Goal: Task Accomplishment & Management: Complete application form

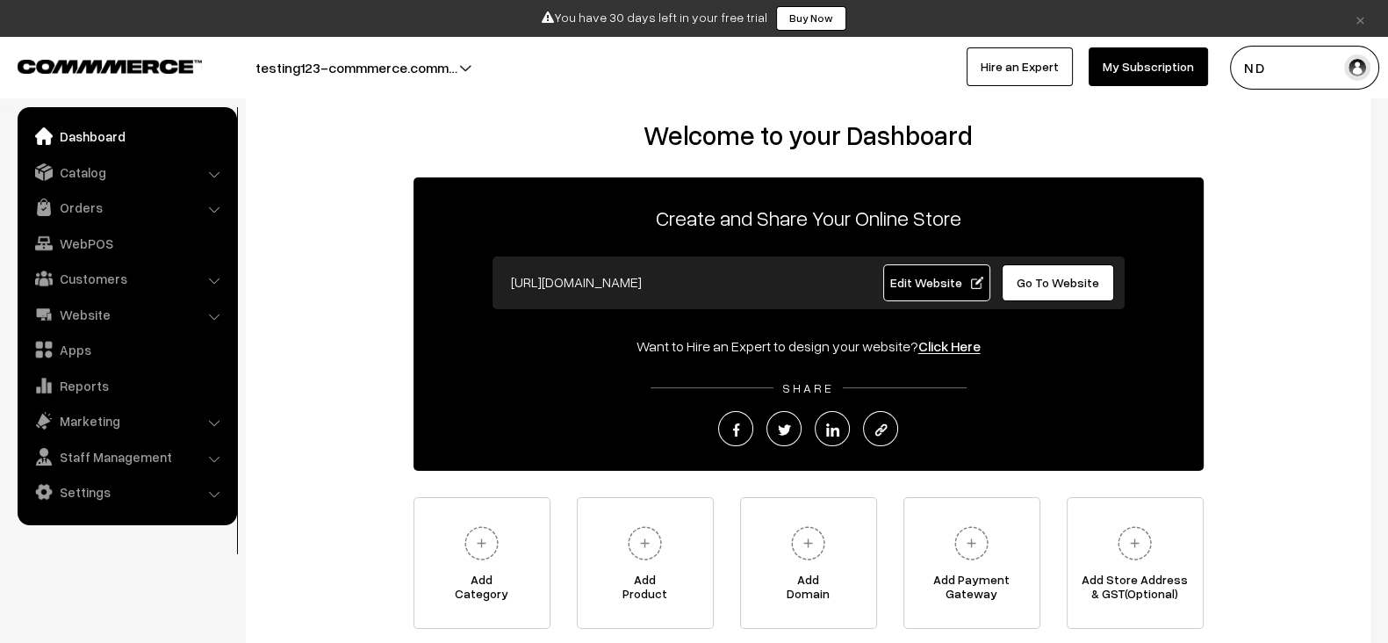
scroll to position [25, 0]
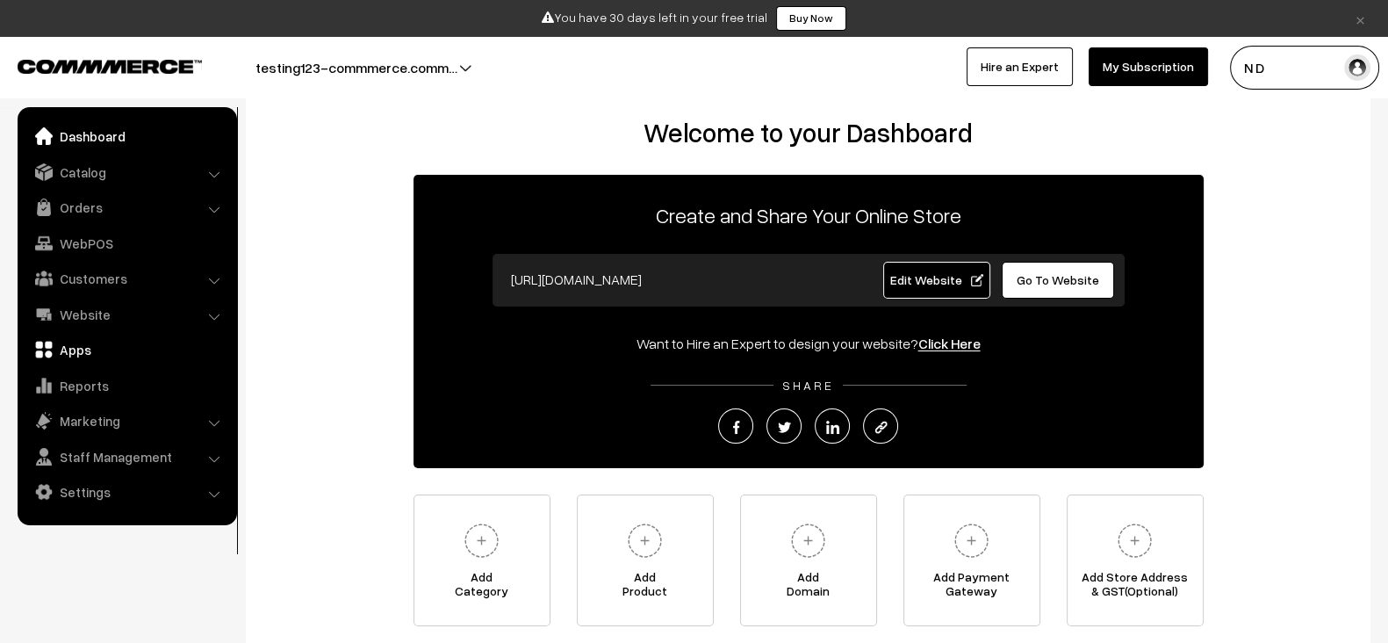
click at [105, 343] on link "Apps" at bounding box center [126, 350] width 209 height 32
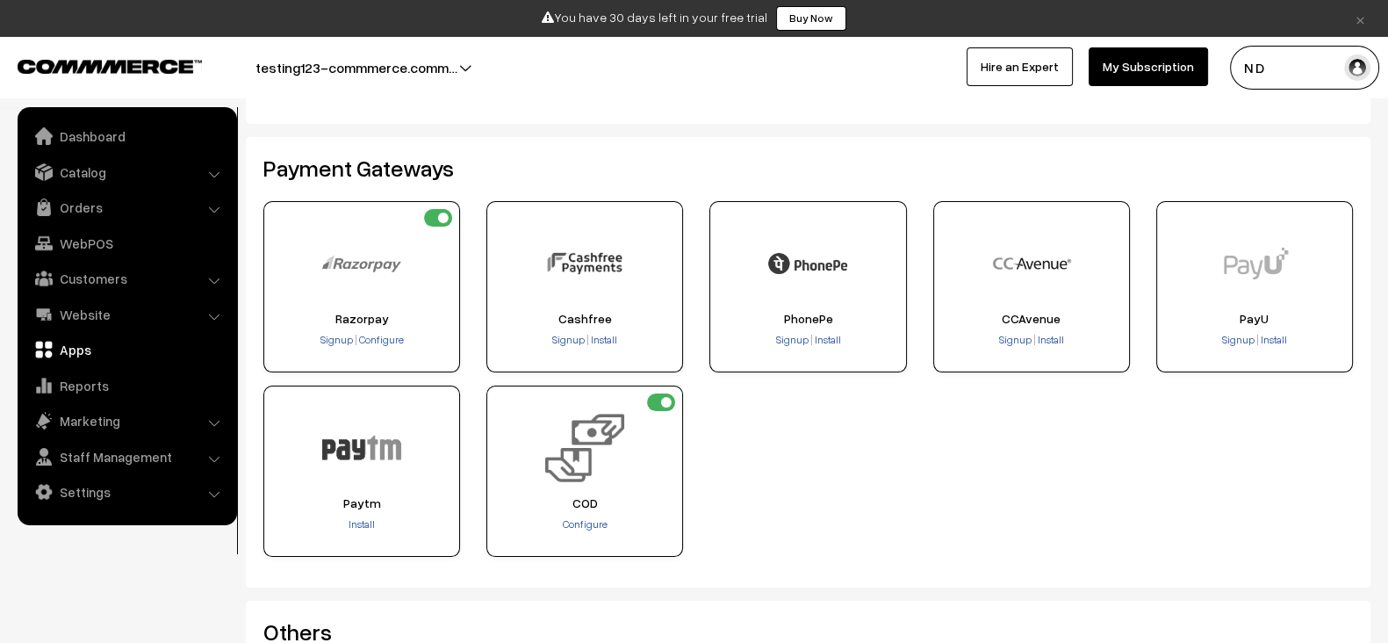
scroll to position [299, 0]
click at [587, 527] on span "Configure" at bounding box center [585, 522] width 45 height 13
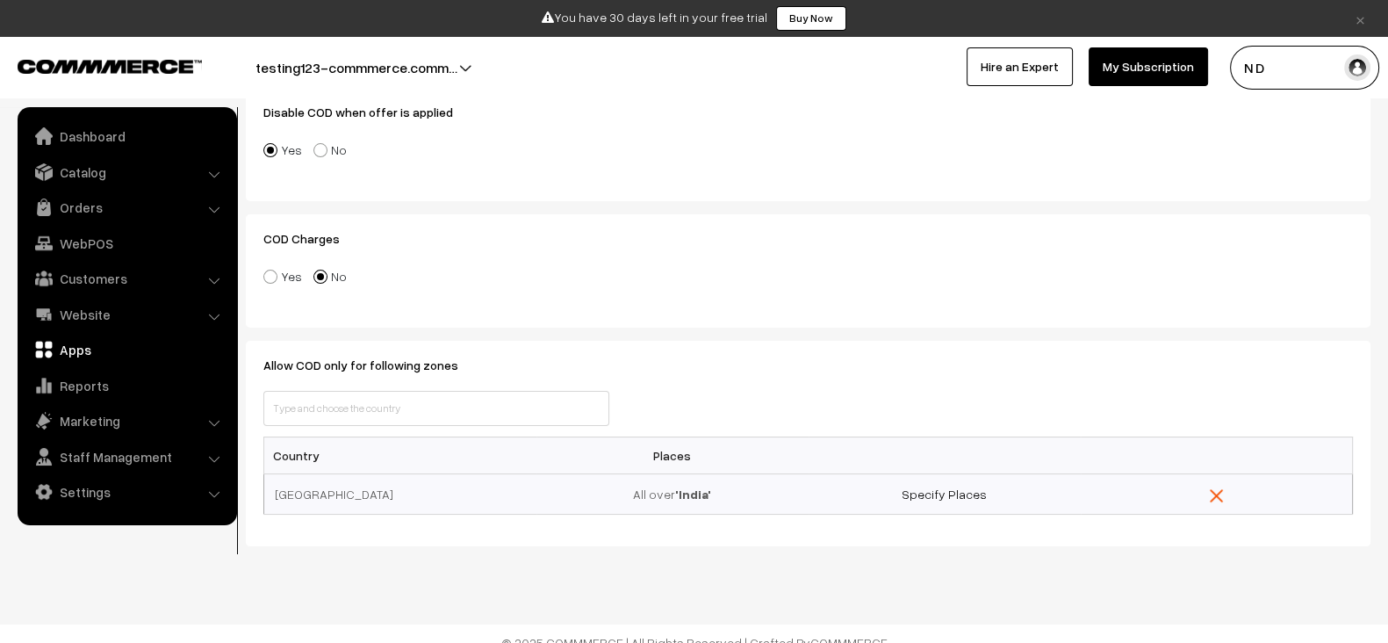
scroll to position [395, 0]
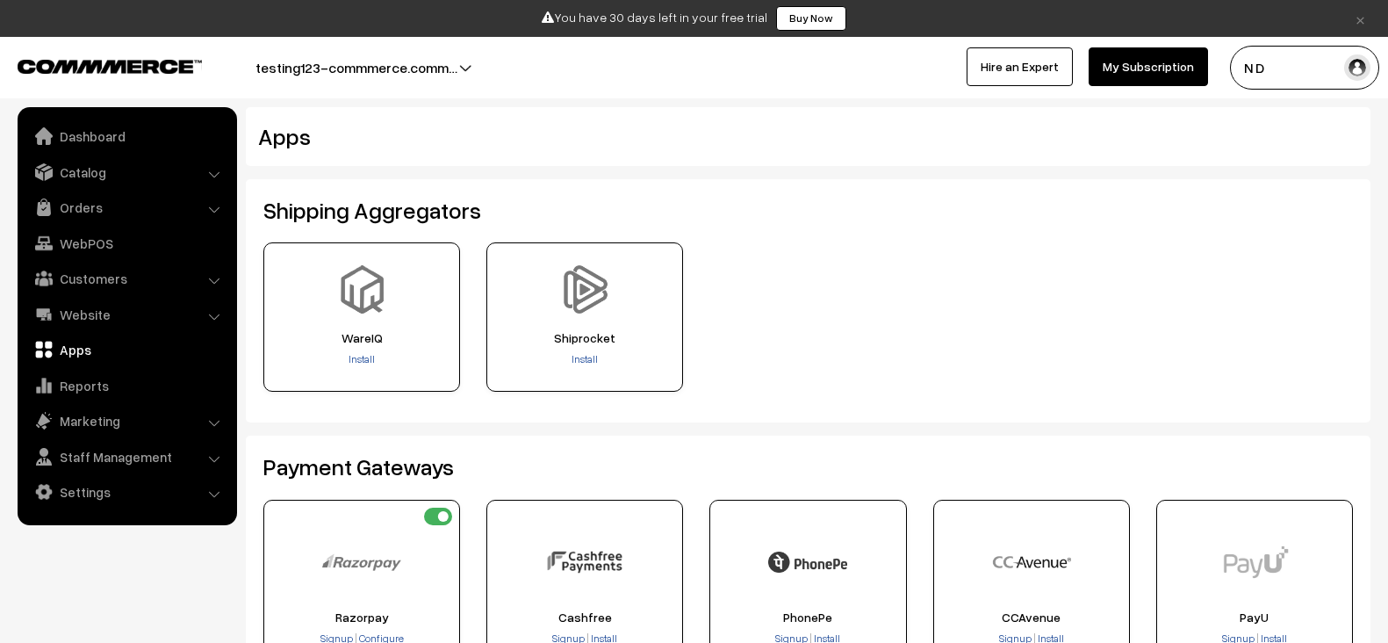
scroll to position [299, 0]
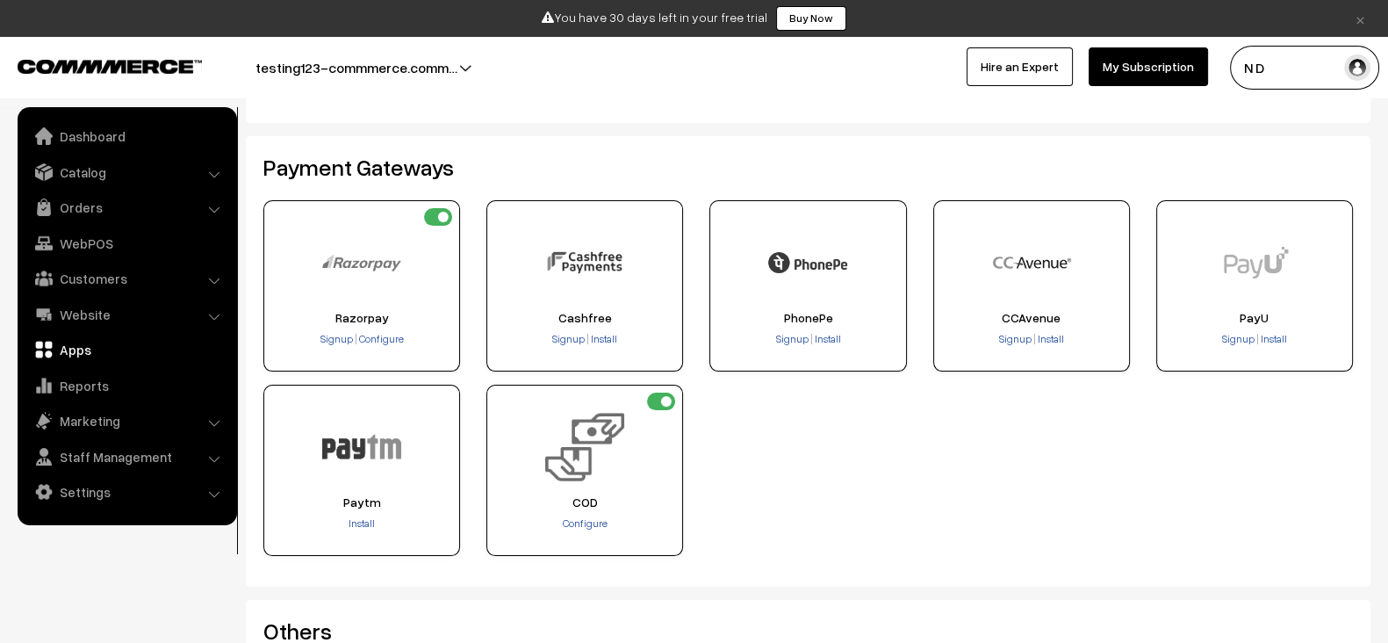
click at [452, 57] on button "testing123-commmerce.comm…" at bounding box center [356, 68] width 325 height 44
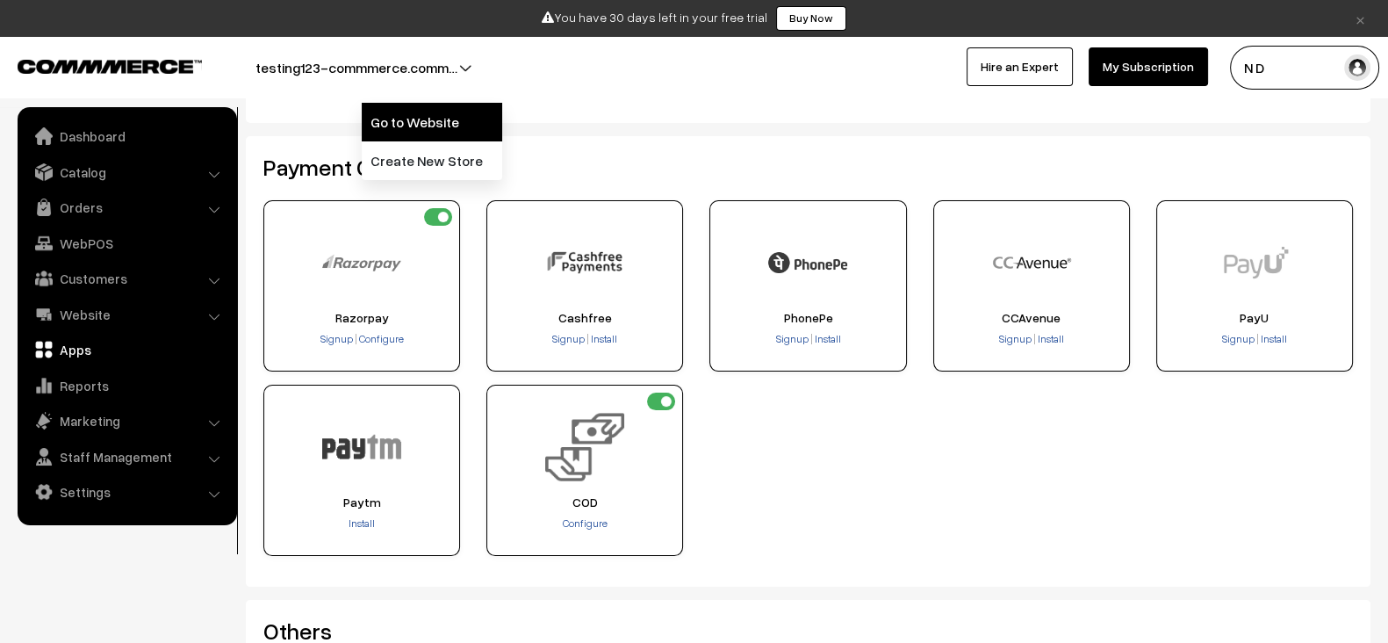
click at [401, 112] on link "Go to Website" at bounding box center [432, 122] width 141 height 39
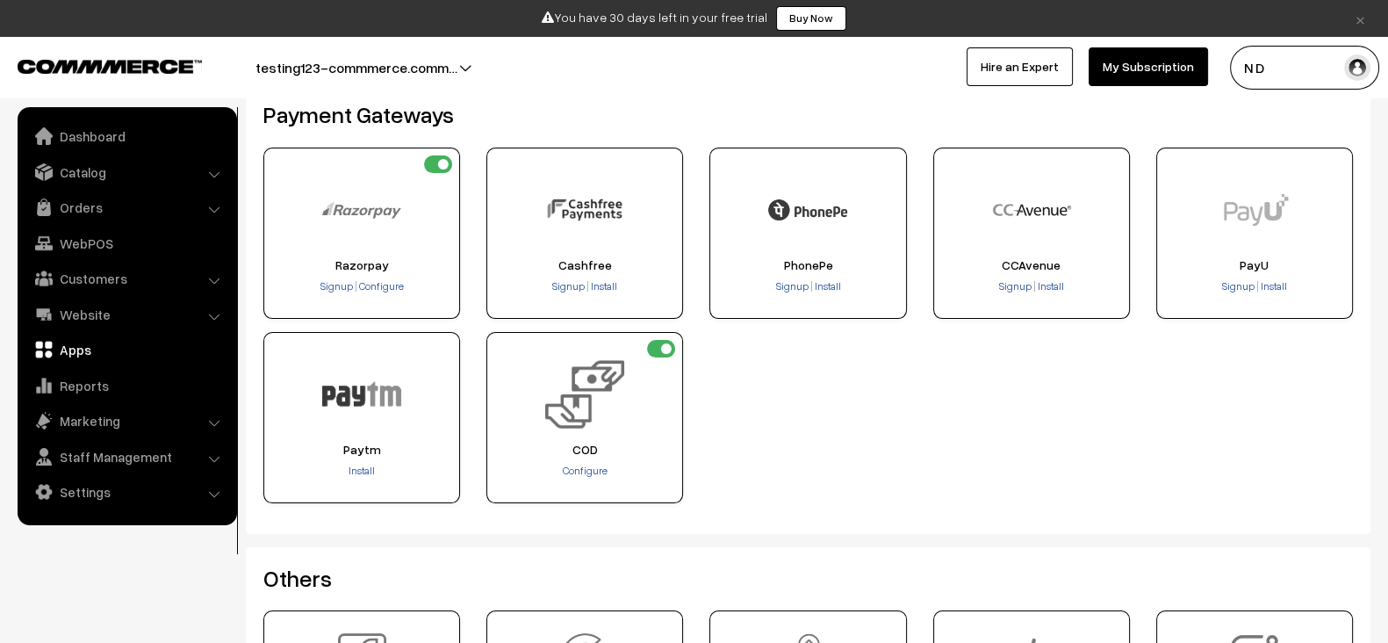
scroll to position [354, 0]
click at [98, 507] on link "Settings" at bounding box center [126, 492] width 209 height 32
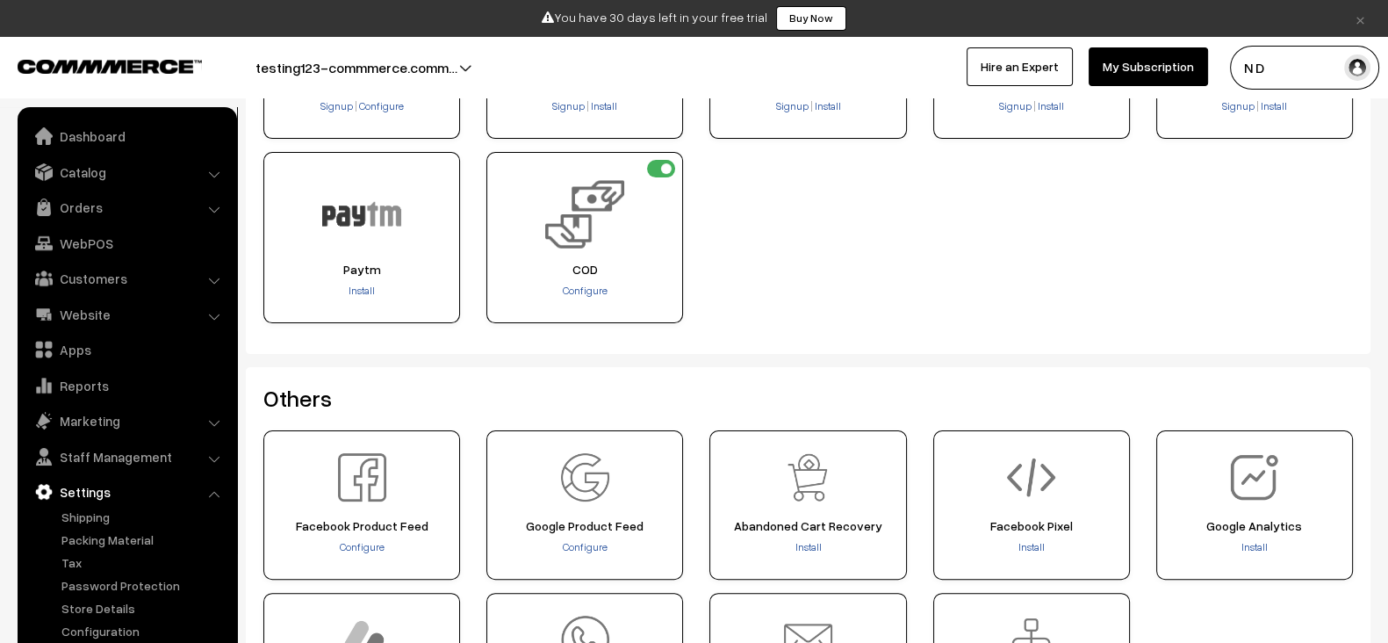
scroll to position [538, 0]
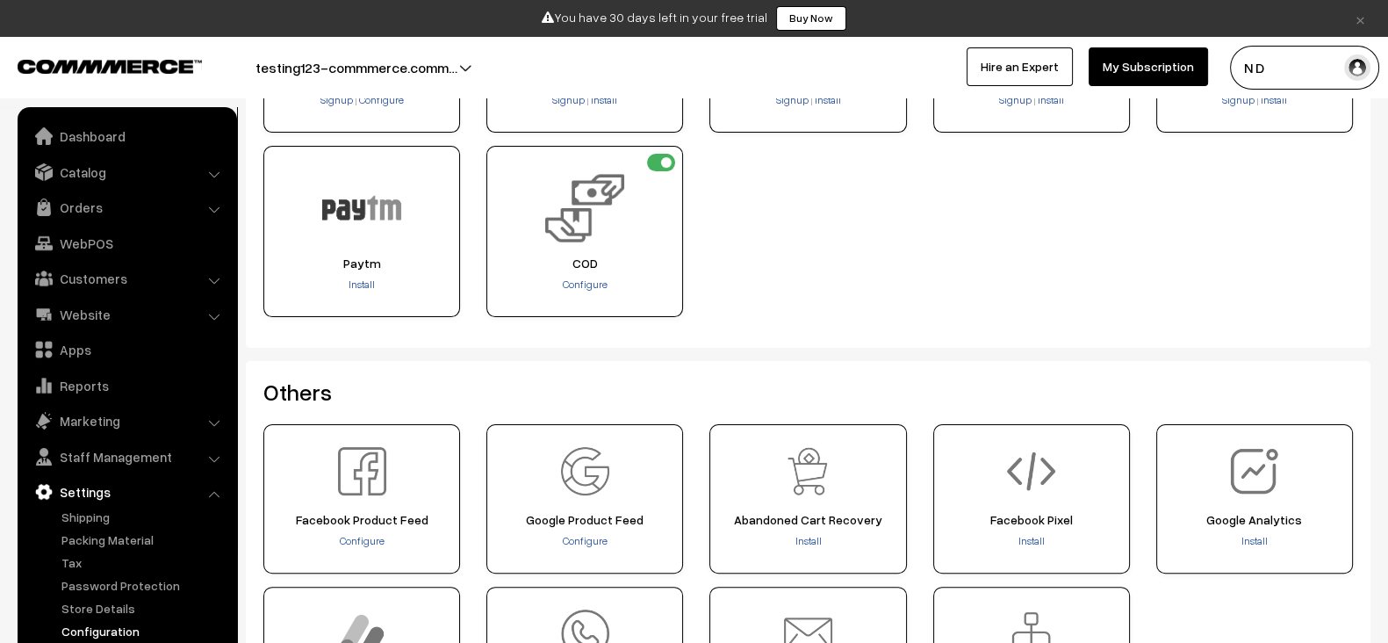
click at [97, 626] on link "Configuration" at bounding box center [144, 631] width 174 height 18
click at [138, 303] on link "Website" at bounding box center [126, 315] width 209 height 32
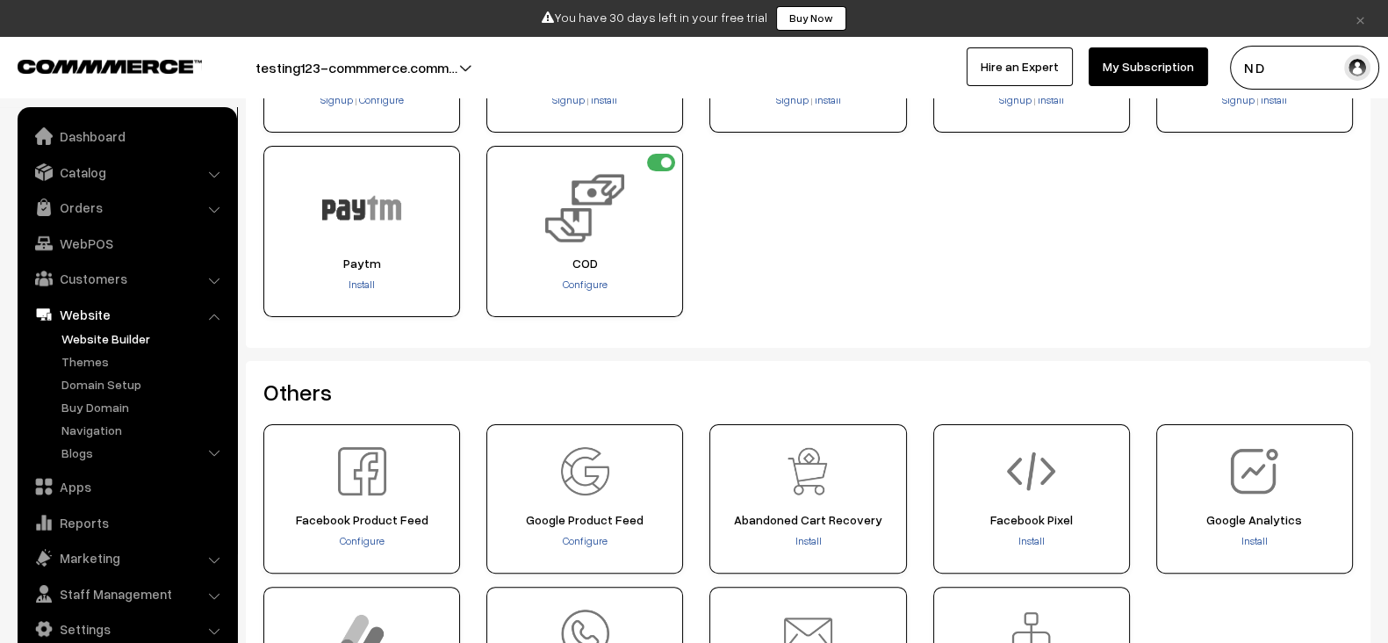
click at [102, 340] on link "Website Builder" at bounding box center [144, 338] width 174 height 18
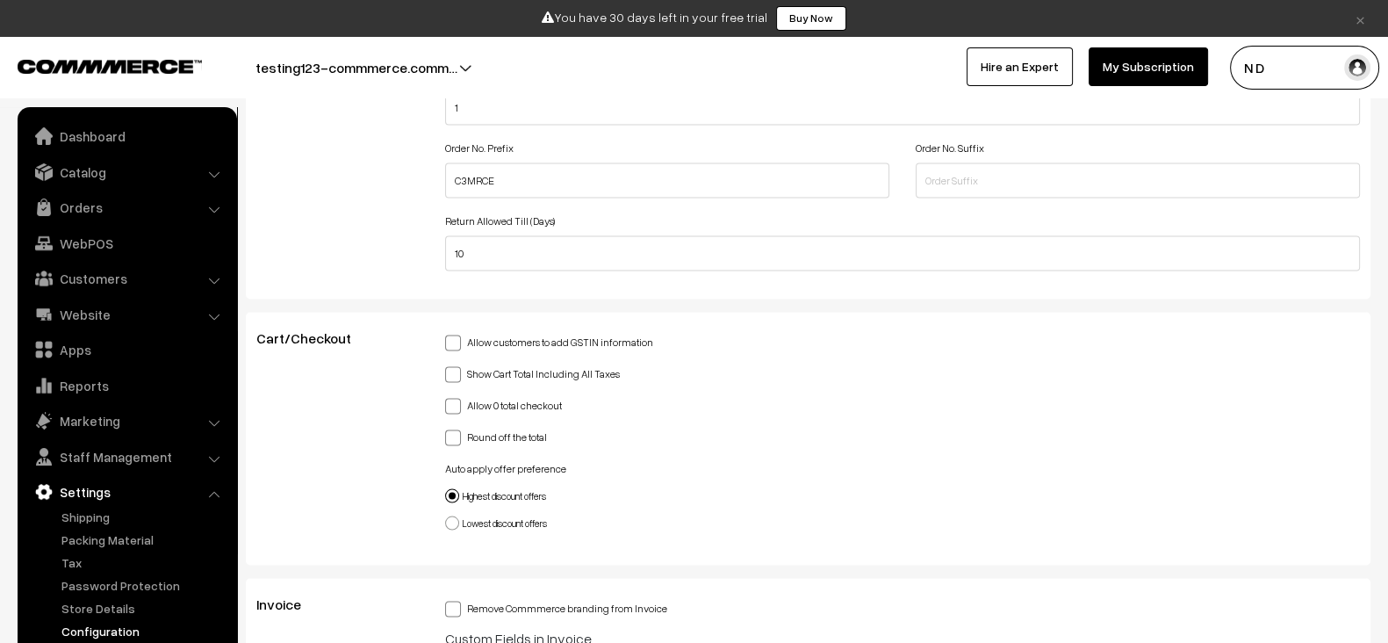
scroll to position [4083, 0]
click at [509, 395] on label "Allow 0 total checkout" at bounding box center [503, 404] width 117 height 18
click at [457, 398] on input "Allow 0 total checkout" at bounding box center [450, 403] width 11 height 11
click at [509, 395] on label "Allow 0 total checkout" at bounding box center [503, 404] width 117 height 18
click at [457, 398] on input "Allow 0 total checkout" at bounding box center [450, 403] width 11 height 11
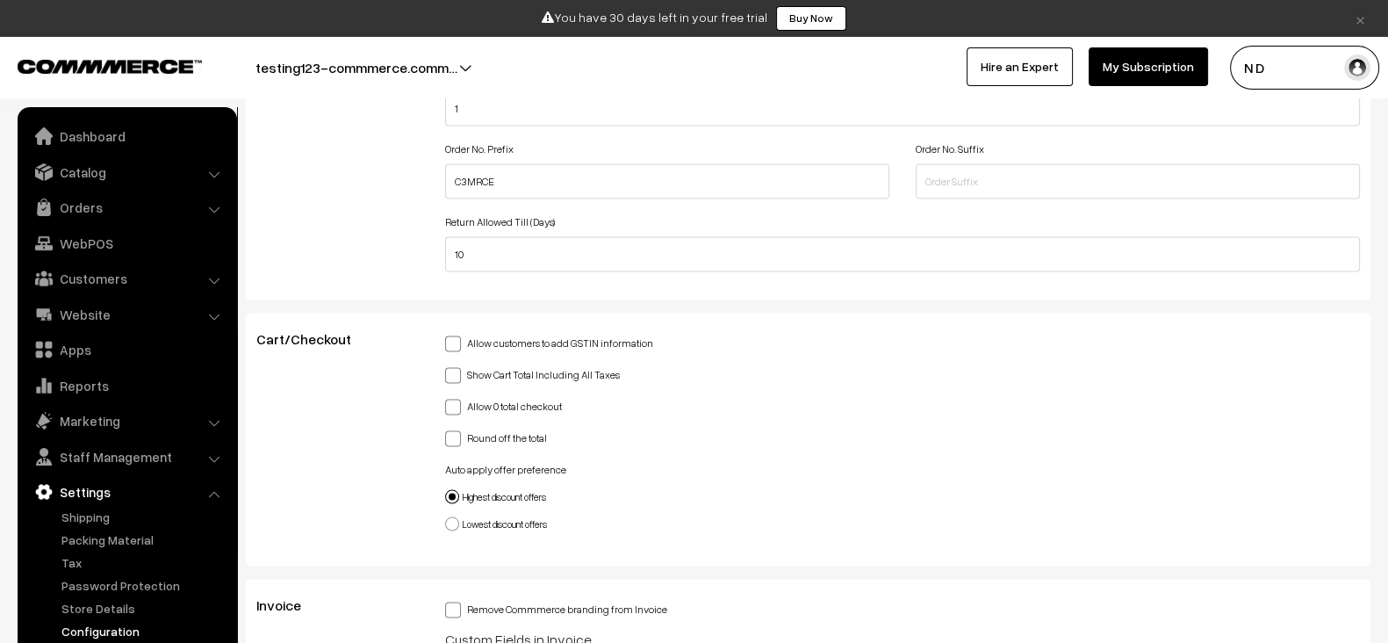
click at [502, 395] on label "Allow 0 total checkout" at bounding box center [503, 404] width 117 height 18
click at [457, 398] on input "Allow 0 total checkout" at bounding box center [450, 403] width 11 height 11
checkbox input "true"
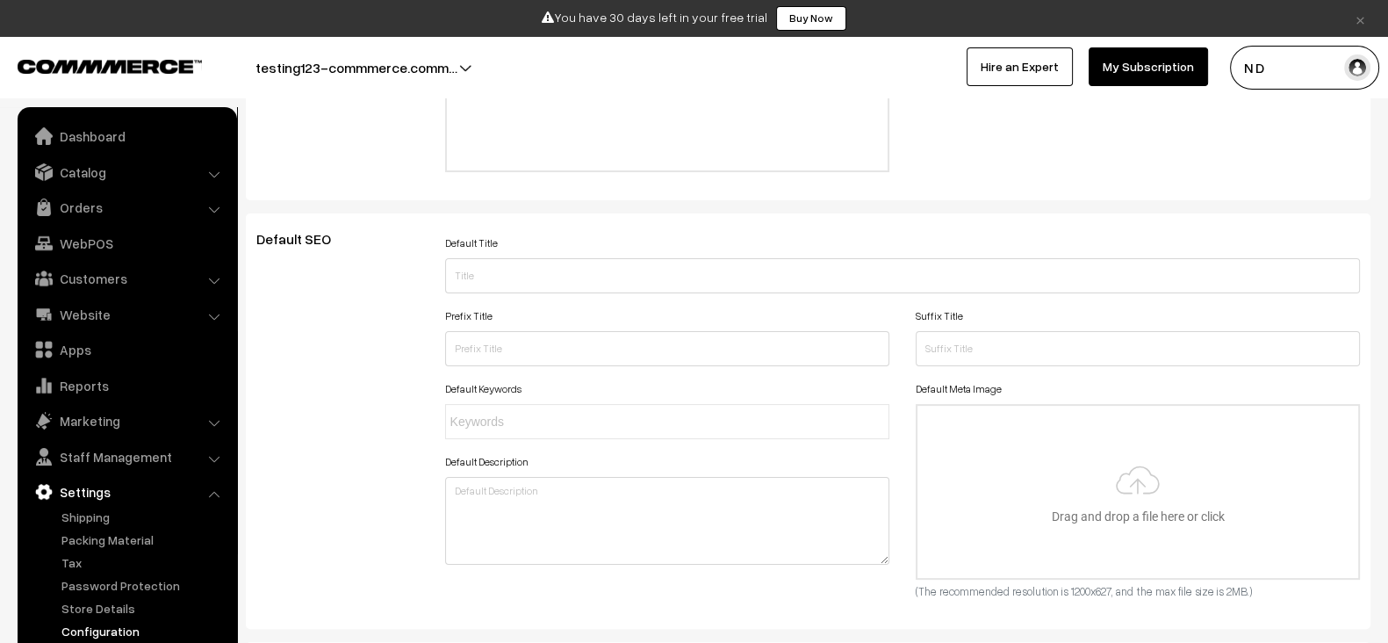
scroll to position [0, 0]
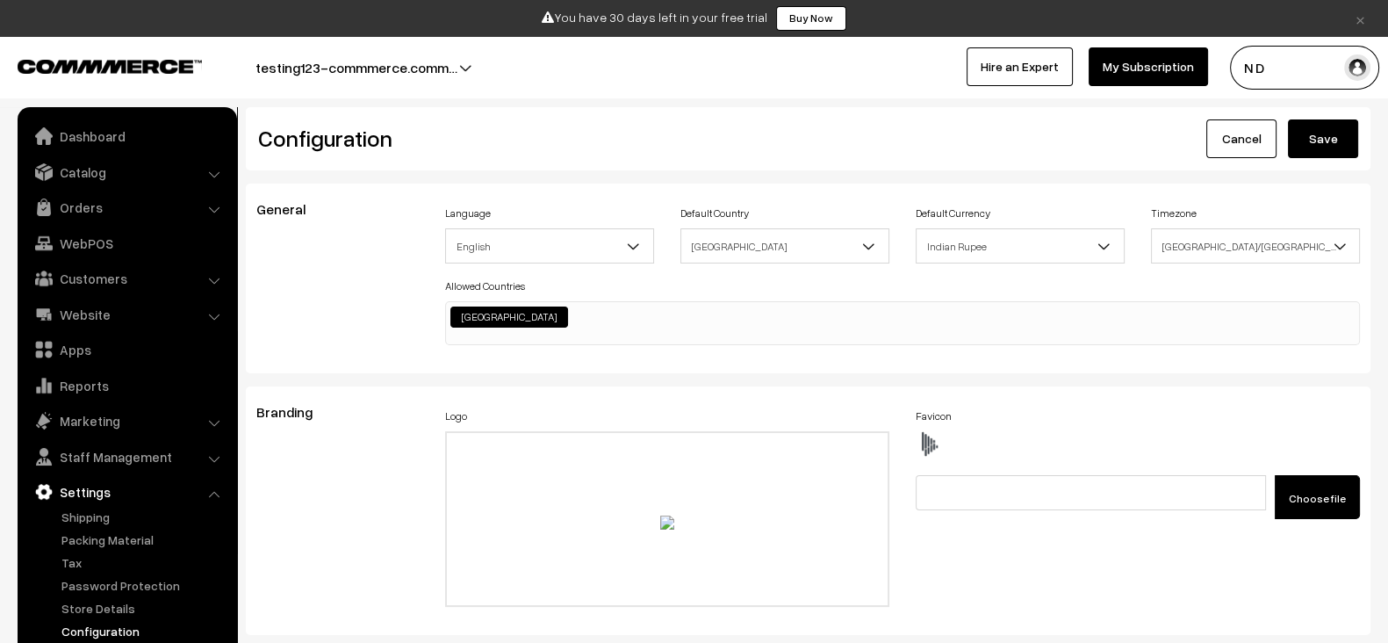
click at [1319, 153] on button "Save" at bounding box center [1323, 138] width 70 height 39
click at [144, 149] on link "Dashboard" at bounding box center [126, 136] width 209 height 32
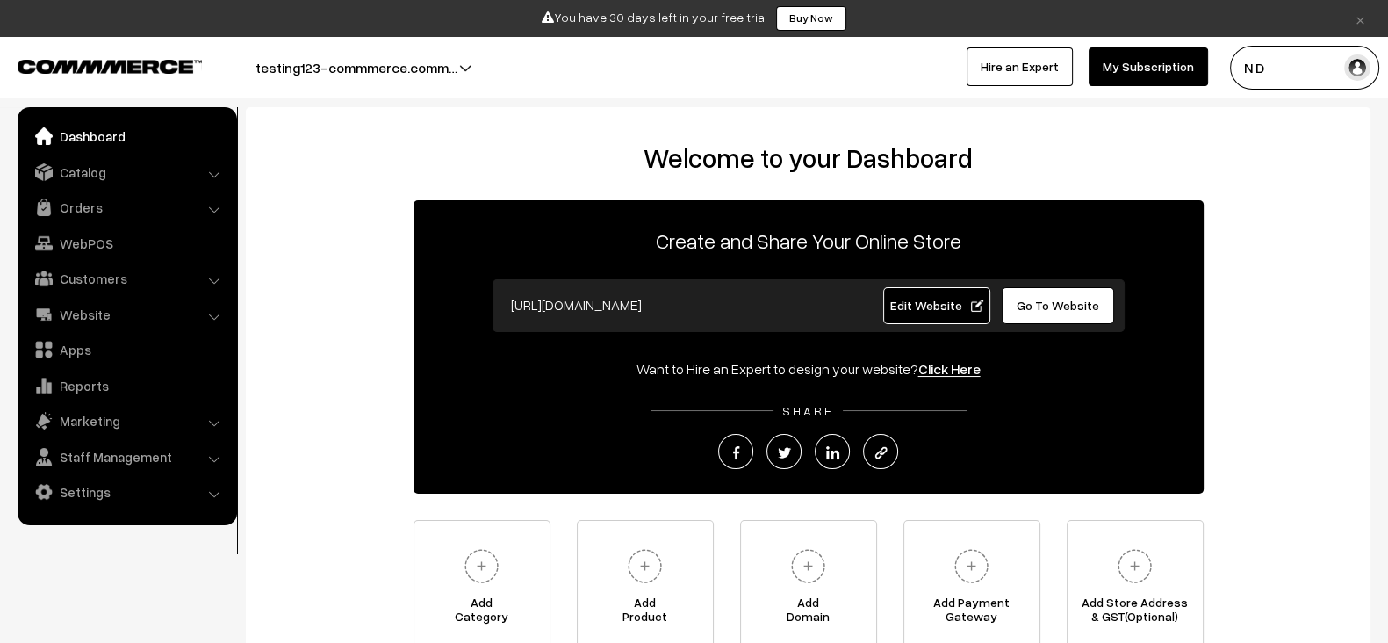
click at [307, 353] on div "Welcome to your Dashboard Create and Share Your Online Store https://testing123…" at bounding box center [808, 396] width 1090 height 509
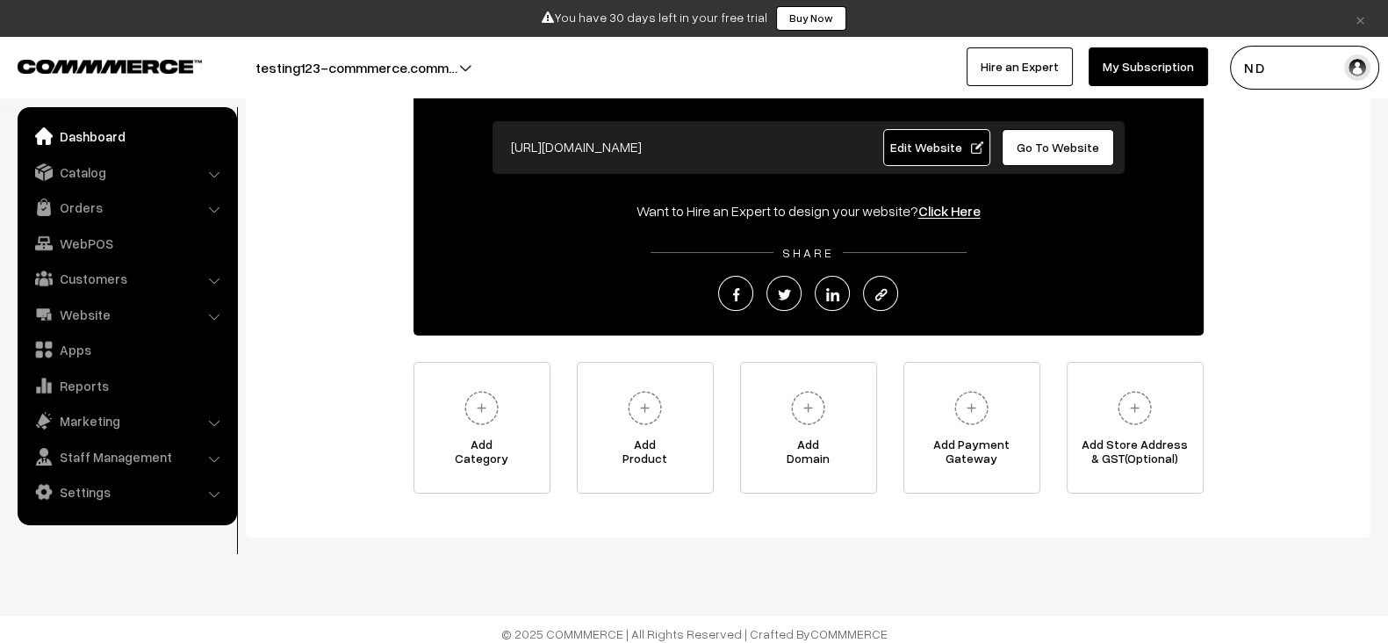
scroll to position [155, 0]
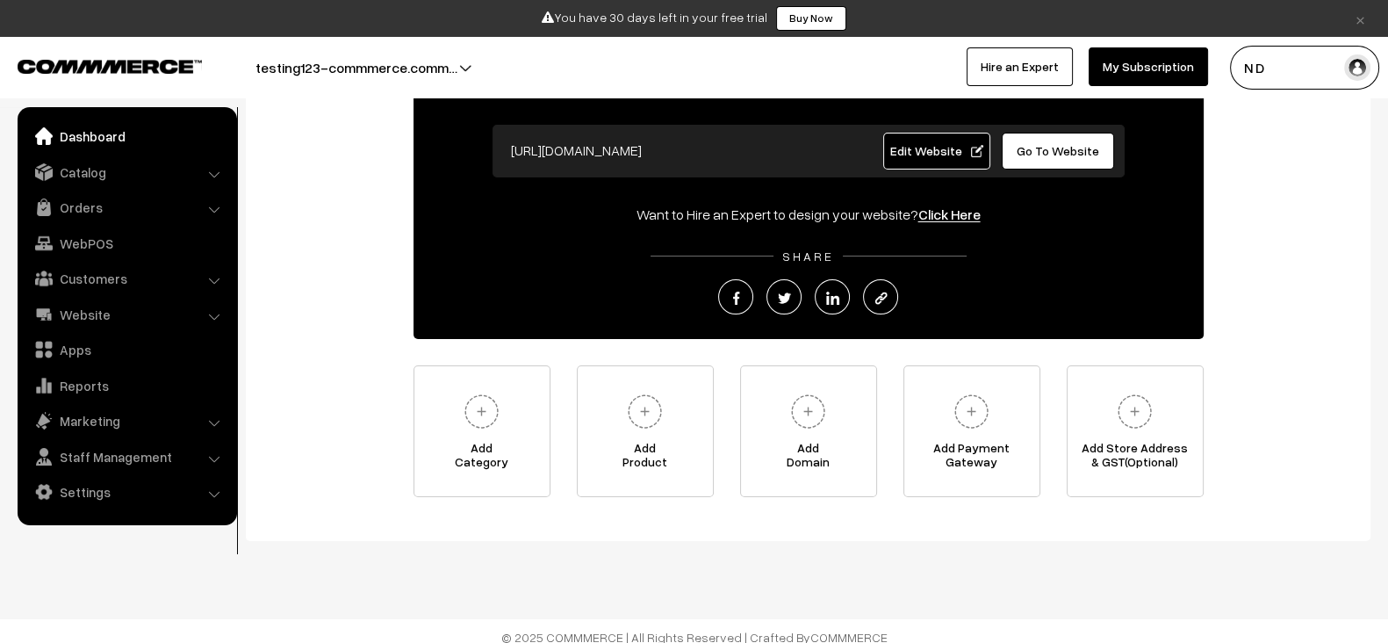
click at [393, 362] on div "Welcome to your Dashboard Create and Share Your Online Store https://testing123…" at bounding box center [808, 242] width 1090 height 509
click at [129, 177] on link "Catalog" at bounding box center [126, 172] width 209 height 32
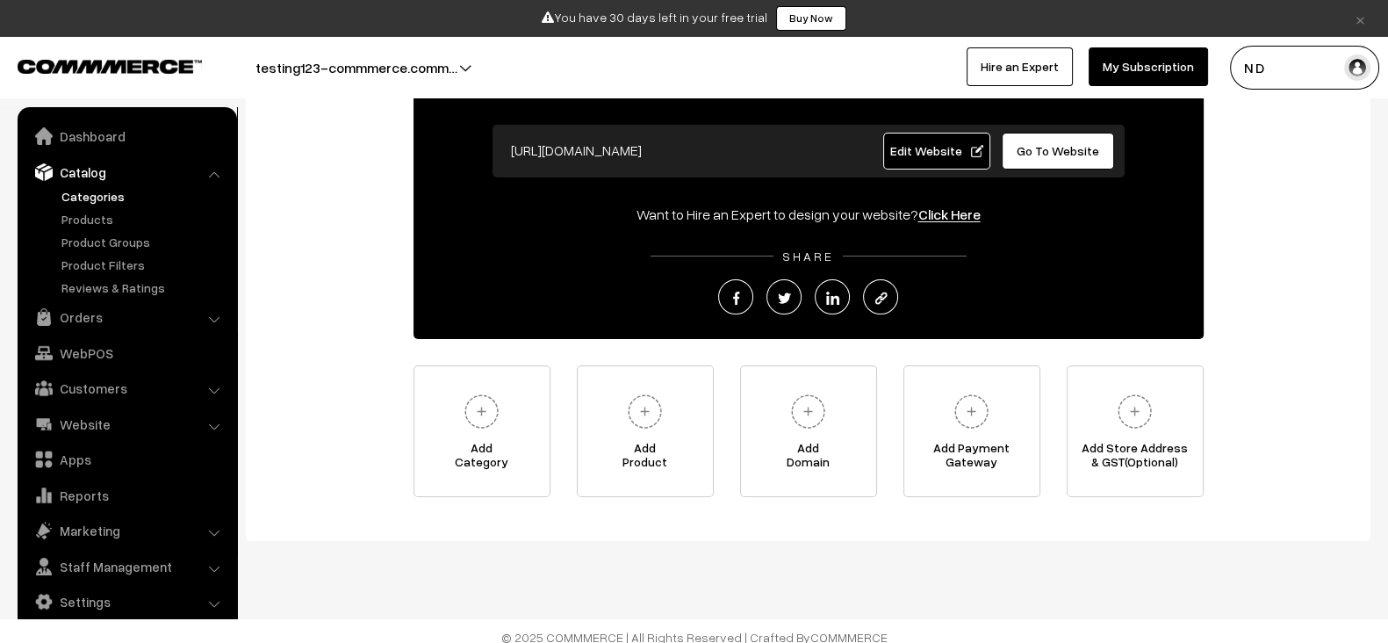
drag, startPoint x: 121, startPoint y: 206, endPoint x: 105, endPoint y: 196, distance: 19.0
click at [105, 196] on ul "Categories" at bounding box center [127, 242] width 211 height 110
click at [105, 196] on link "Categories" at bounding box center [144, 196] width 174 height 18
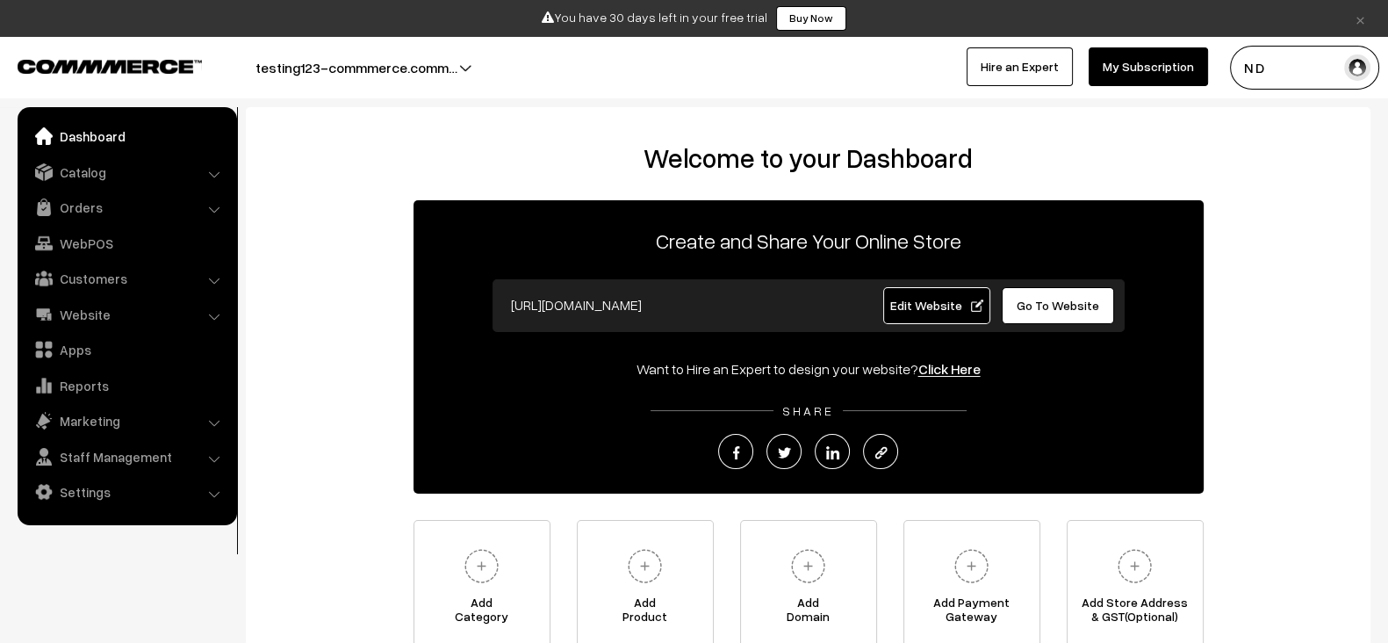
scroll to position [43, 0]
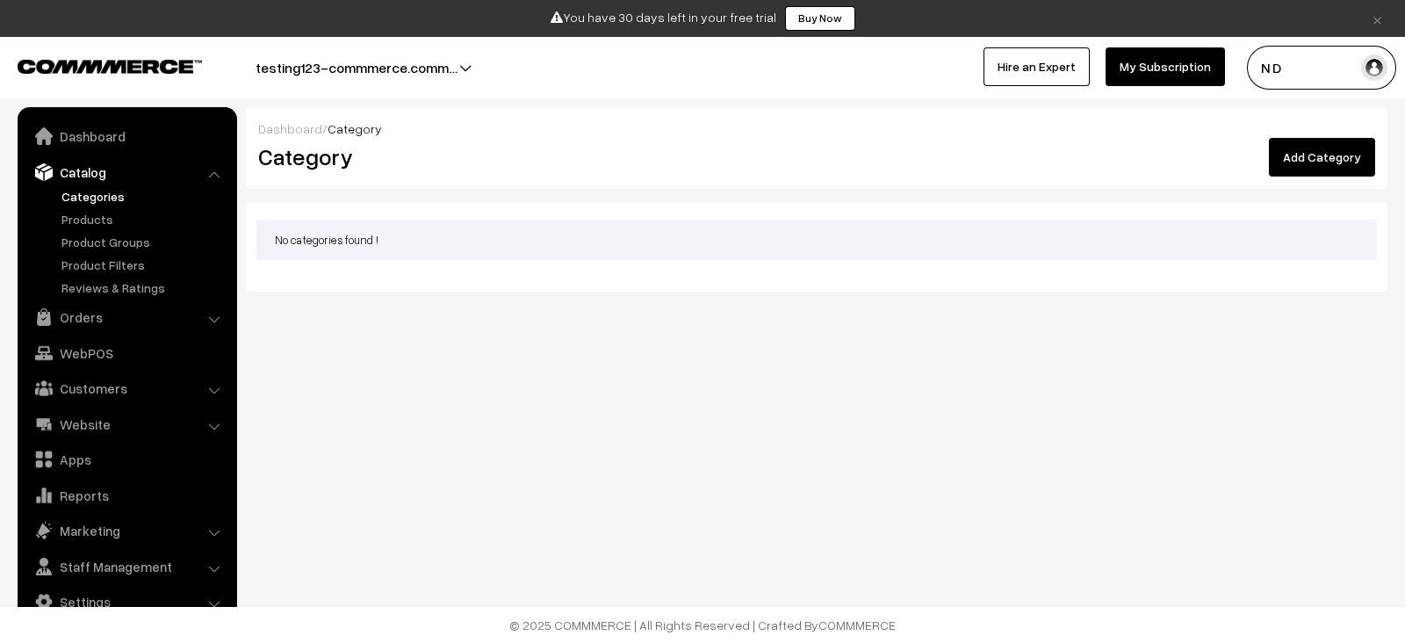
click at [1315, 155] on link "Add Category" at bounding box center [1322, 157] width 106 height 39
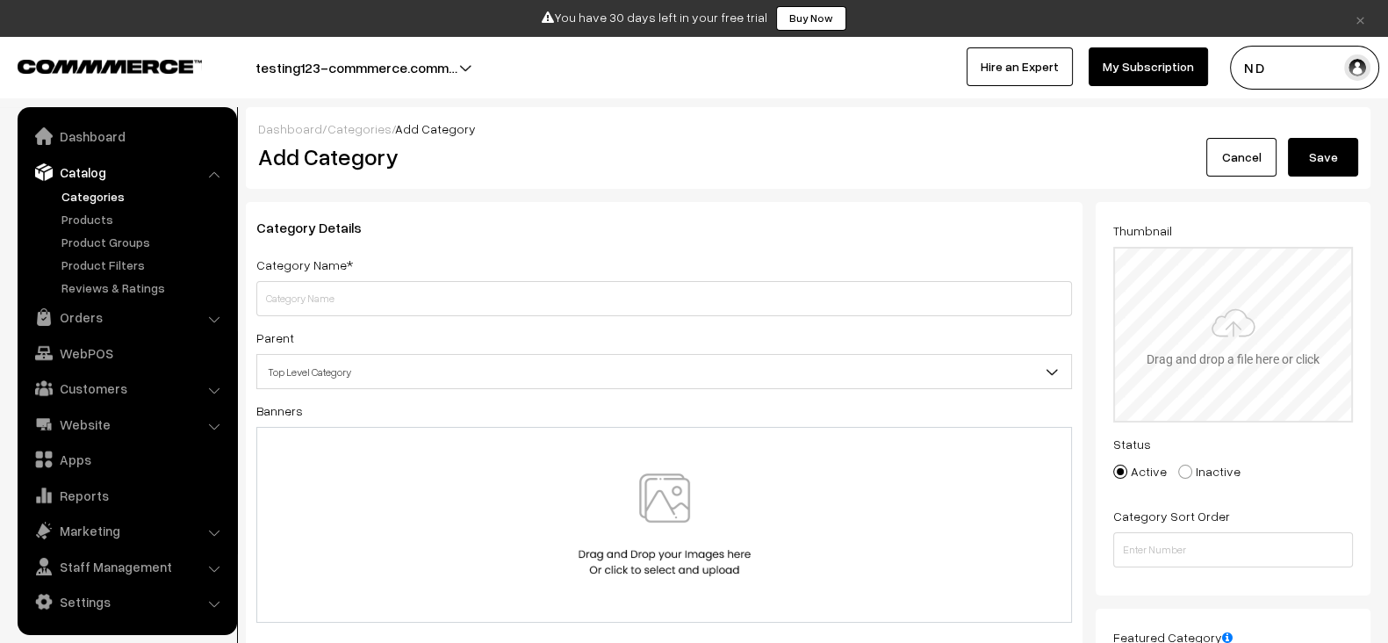
click at [1194, 321] on input "file" at bounding box center [1233, 335] width 236 height 172
type input "C:\fakepath\Logo (1).png"
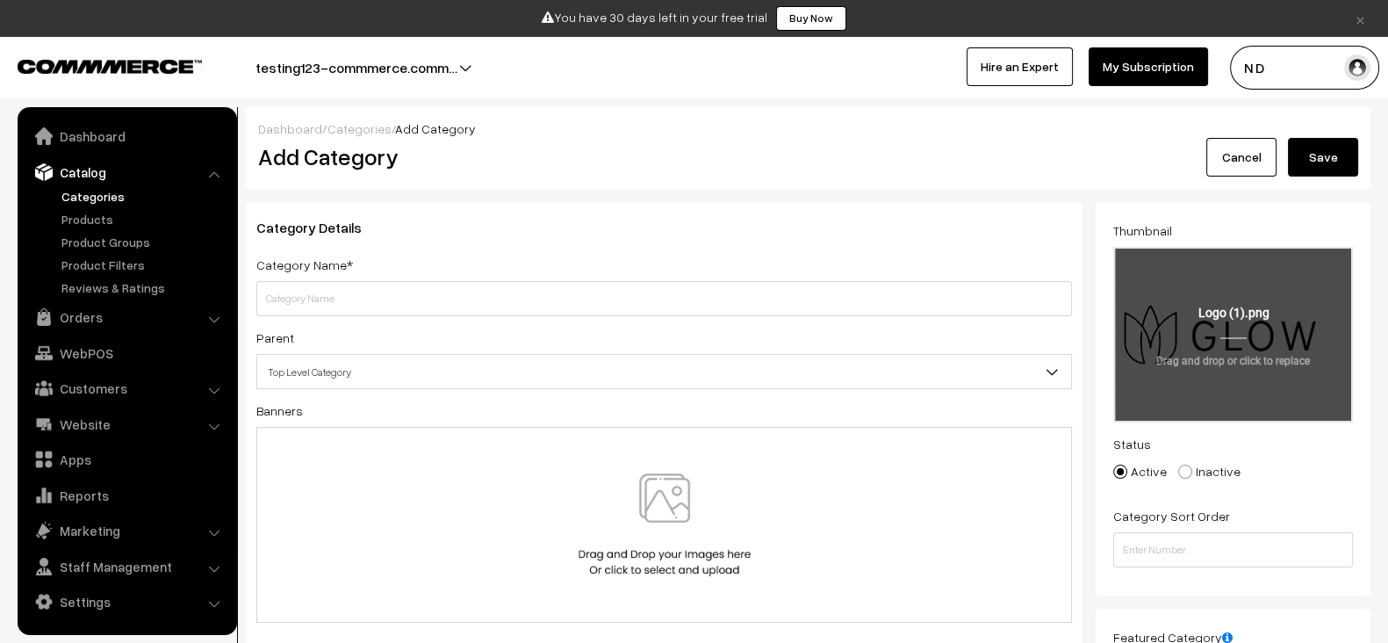
click at [1328, 310] on input "file" at bounding box center [1233, 335] width 236 height 172
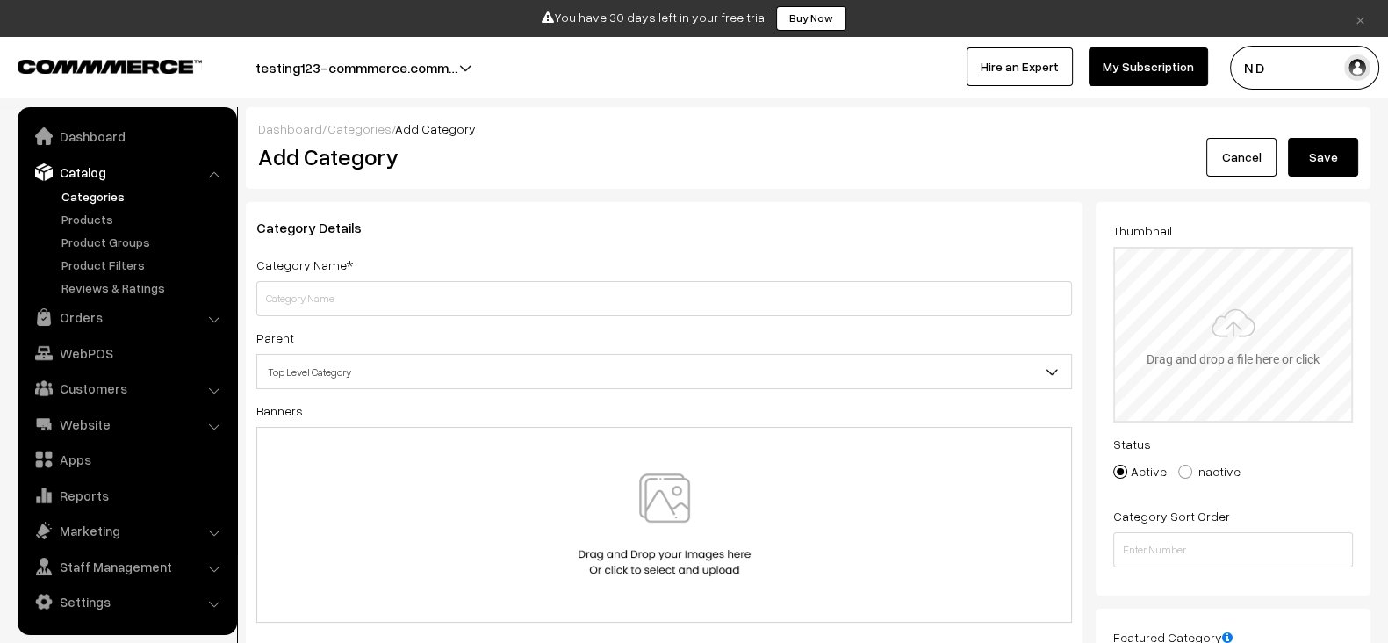
click at [1250, 334] on input "file" at bounding box center [1233, 335] width 236 height 172
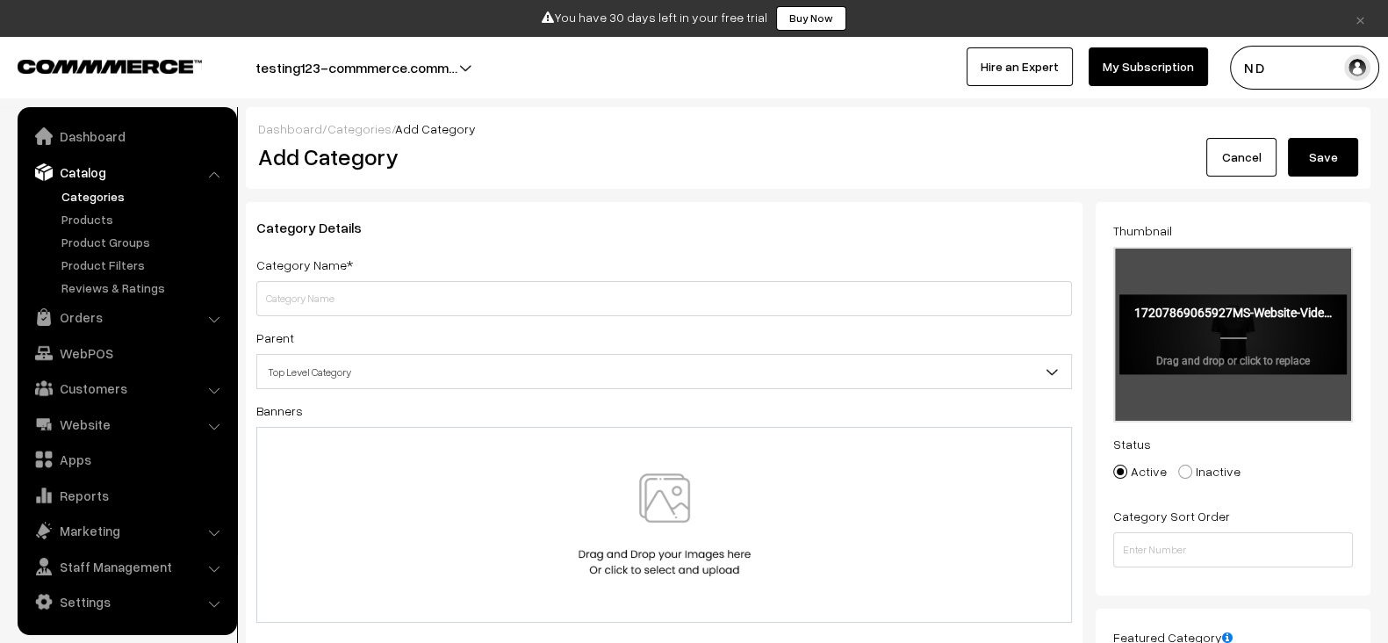
click at [1186, 273] on input "file" at bounding box center [1233, 335] width 236 height 172
type input "C:\fakepath\webp animation.webp"
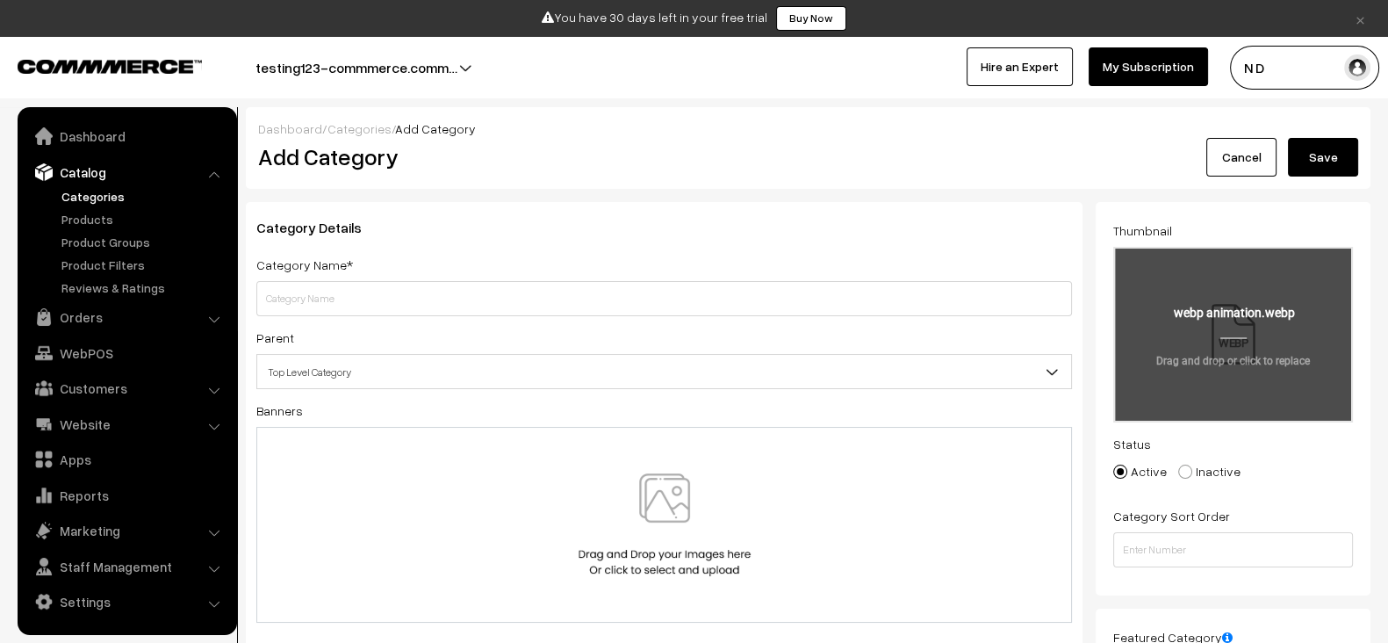
click at [1243, 331] on input "file" at bounding box center [1233, 335] width 236 height 172
click at [1236, 345] on input "file" at bounding box center [1233, 335] width 236 height 172
